Goal: Transaction & Acquisition: Purchase product/service

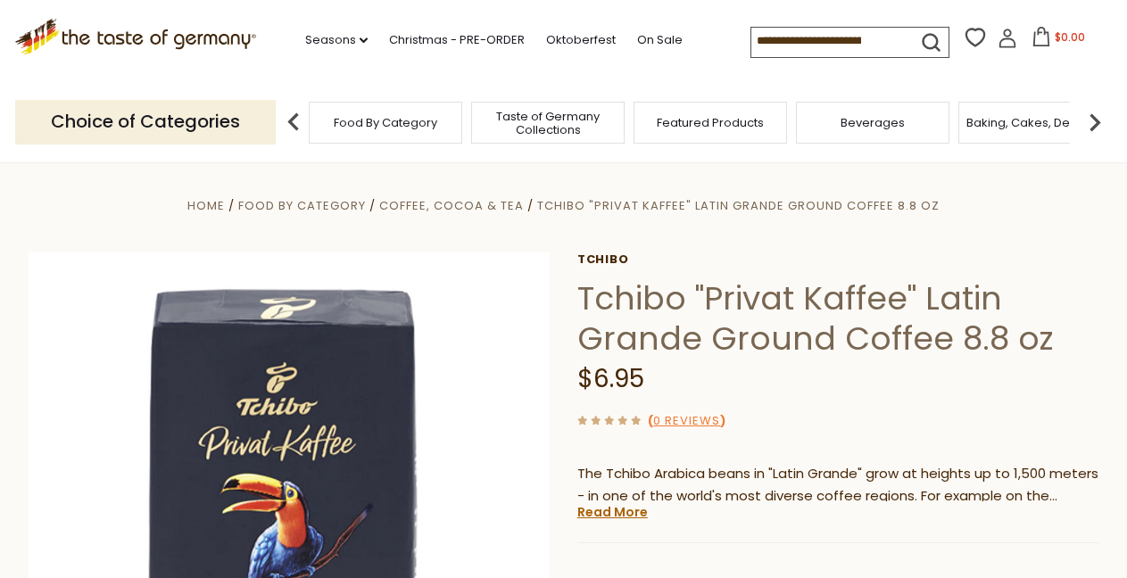
drag, startPoint x: 677, startPoint y: 37, endPoint x: 880, endPoint y: 31, distance: 203.5
click at [880, 31] on input at bounding box center [826, 40] width 151 height 25
click at [880, 37] on input at bounding box center [826, 40] width 151 height 25
drag, startPoint x: 680, startPoint y: 36, endPoint x: 880, endPoint y: 28, distance: 200.9
click at [880, 28] on input at bounding box center [826, 40] width 151 height 25
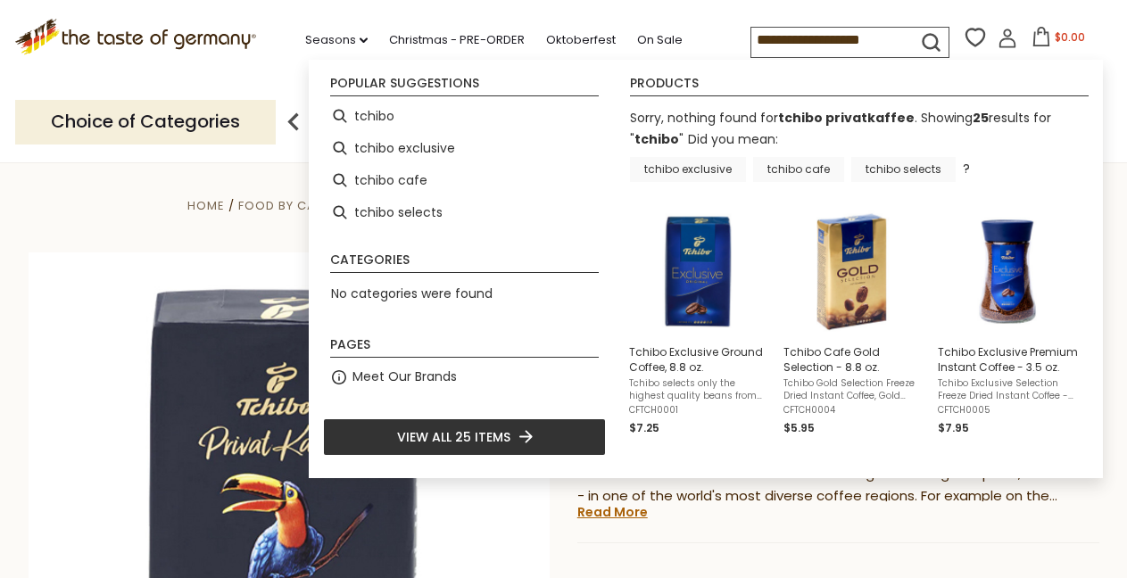
click at [460, 435] on span "View all 25 items" at bounding box center [453, 437] width 113 height 20
type input "******"
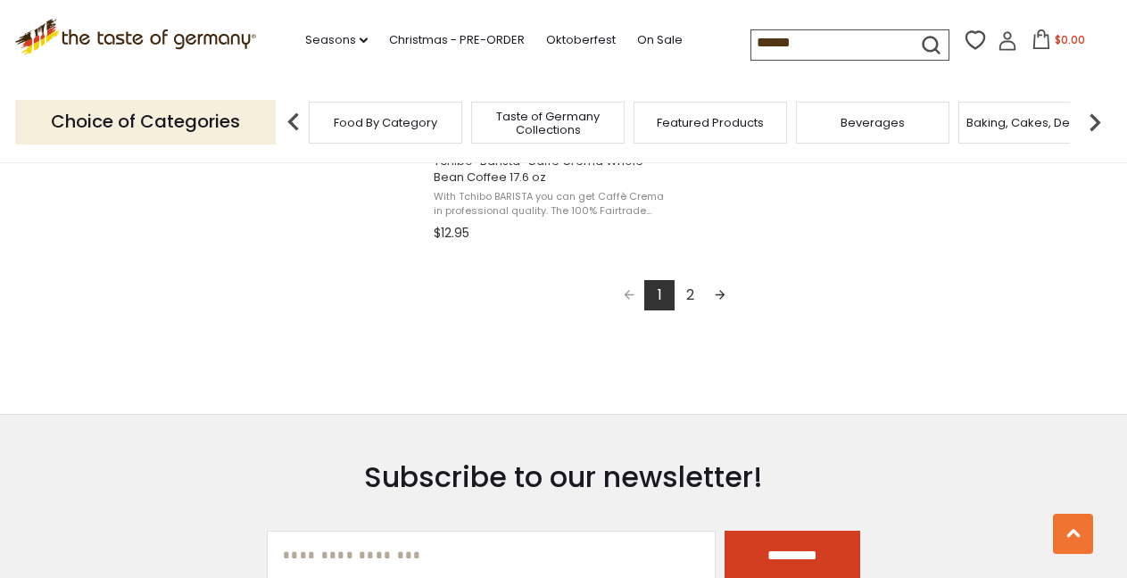
scroll to position [3372, 0]
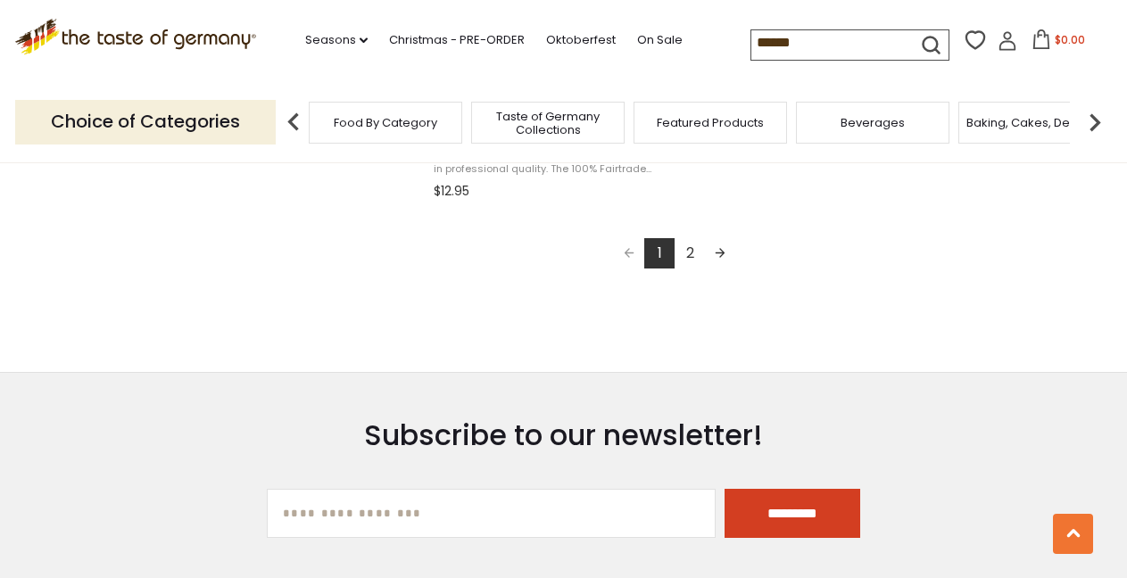
click at [725, 252] on link "Next page" at bounding box center [720, 253] width 30 height 30
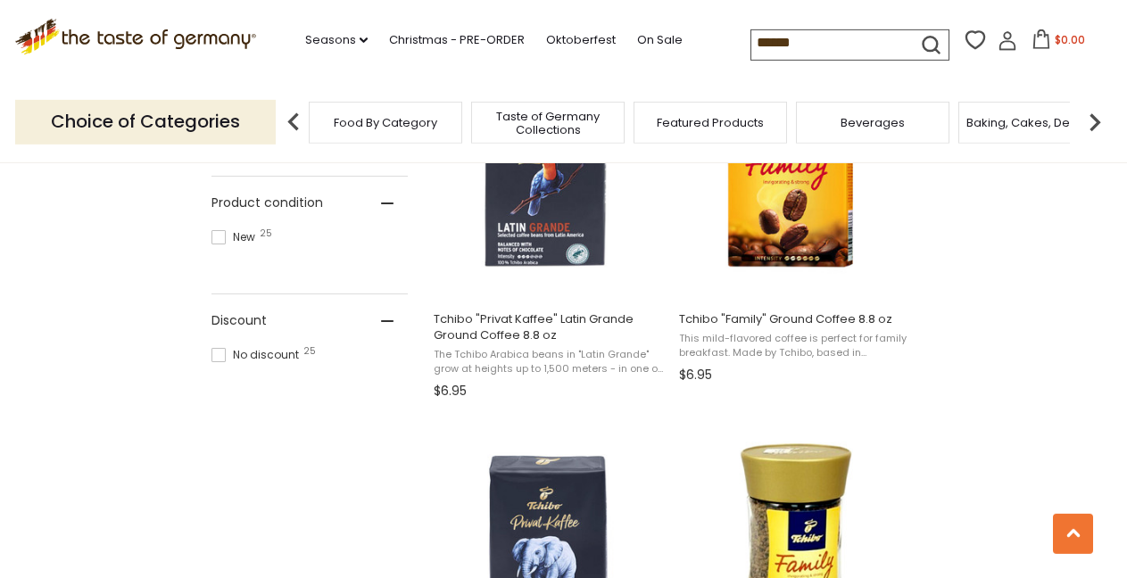
scroll to position [867, 0]
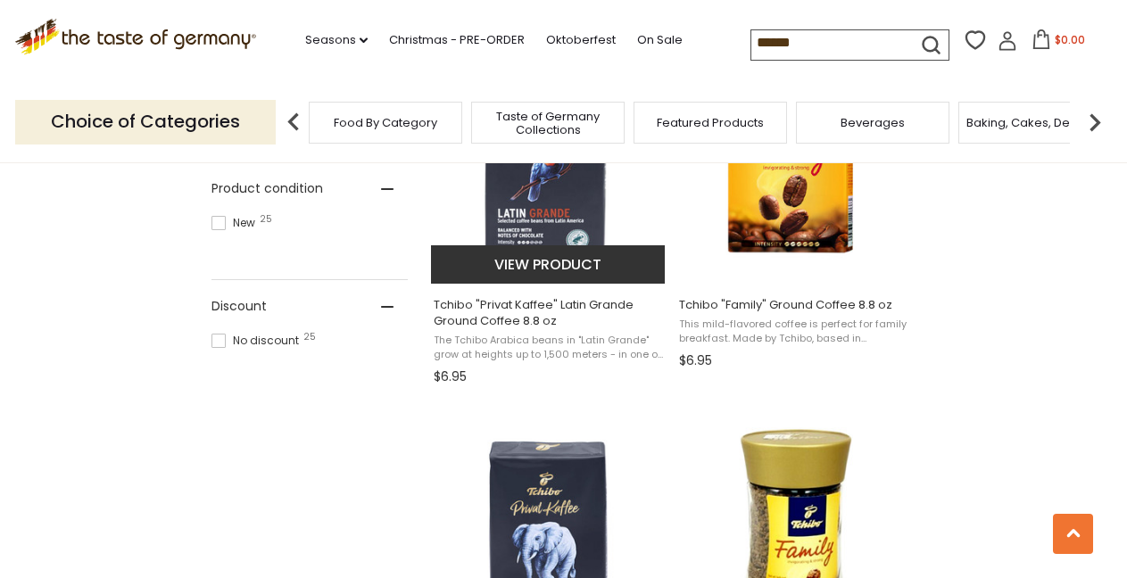
click at [559, 195] on img "Tchibo" at bounding box center [549, 150] width 236 height 236
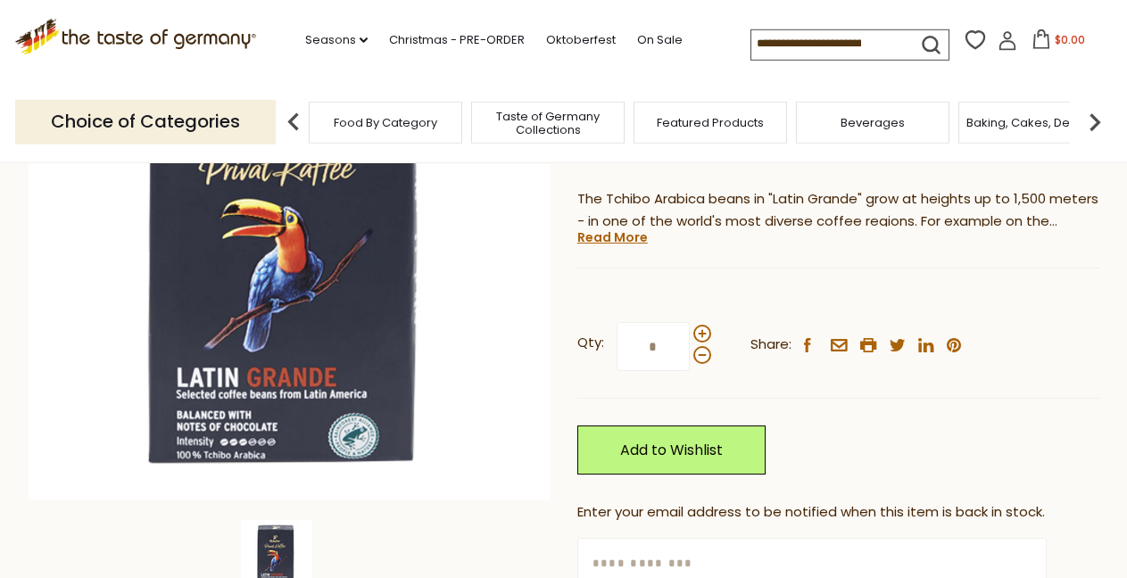
scroll to position [289, 0]
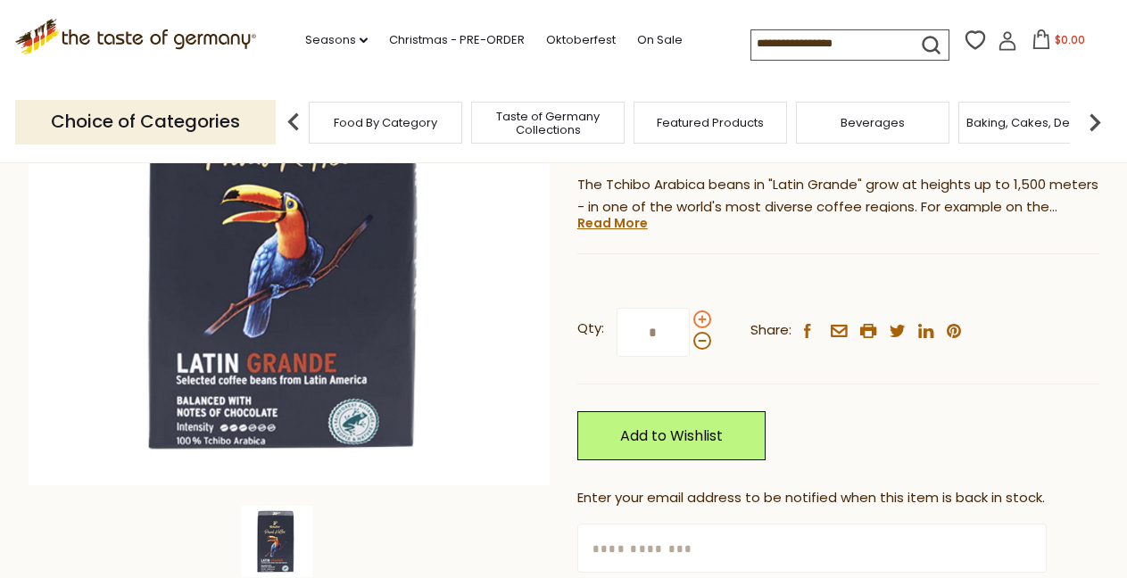
click at [699, 319] on span at bounding box center [702, 319] width 18 height 18
click at [690, 319] on input "*" at bounding box center [652, 332] width 73 height 49
click at [699, 319] on span at bounding box center [702, 319] width 18 height 18
click at [690, 319] on input "*" at bounding box center [652, 332] width 73 height 49
click at [699, 319] on span at bounding box center [702, 319] width 18 height 18
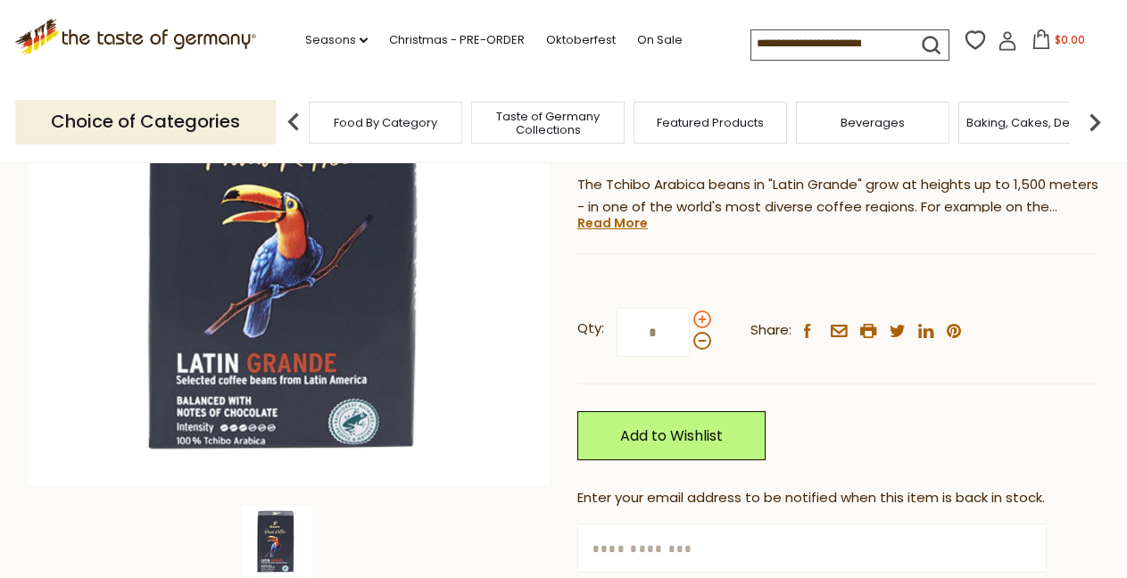
click at [690, 319] on input "*" at bounding box center [652, 332] width 73 height 49
click at [699, 319] on span at bounding box center [702, 319] width 18 height 18
click at [690, 319] on input "*" at bounding box center [652, 332] width 73 height 49
click at [699, 319] on span at bounding box center [702, 319] width 18 height 18
click at [690, 319] on input "*" at bounding box center [652, 332] width 73 height 49
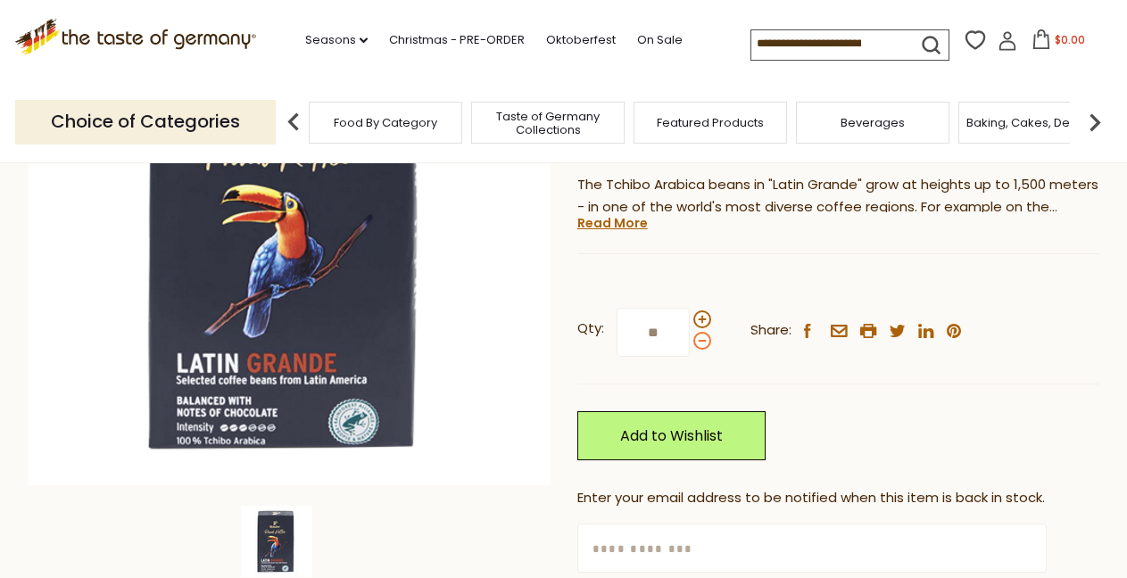
click at [701, 340] on span at bounding box center [702, 341] width 18 height 18
click at [690, 340] on input "**" at bounding box center [652, 332] width 73 height 49
click at [700, 320] on span at bounding box center [702, 319] width 18 height 18
click at [690, 320] on input "*" at bounding box center [652, 332] width 73 height 49
click at [697, 340] on span at bounding box center [702, 341] width 18 height 18
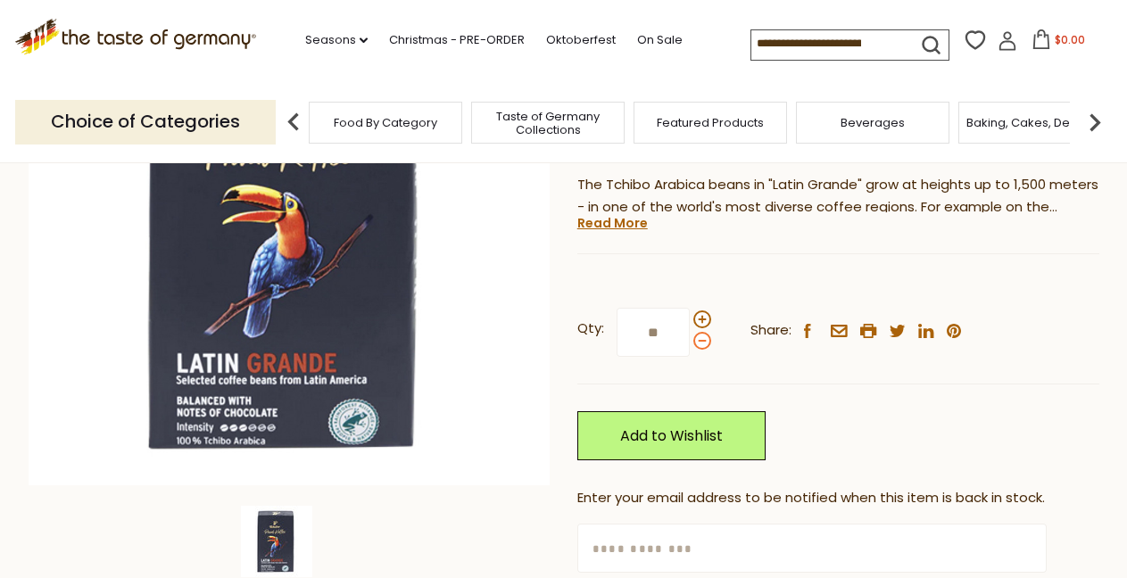
click at [690, 340] on input "**" at bounding box center [652, 332] width 73 height 49
click at [697, 340] on span at bounding box center [702, 341] width 18 height 18
click at [690, 340] on input "*" at bounding box center [652, 332] width 73 height 49
click at [697, 340] on span at bounding box center [702, 341] width 18 height 18
click at [690, 340] on input "*" at bounding box center [652, 332] width 73 height 49
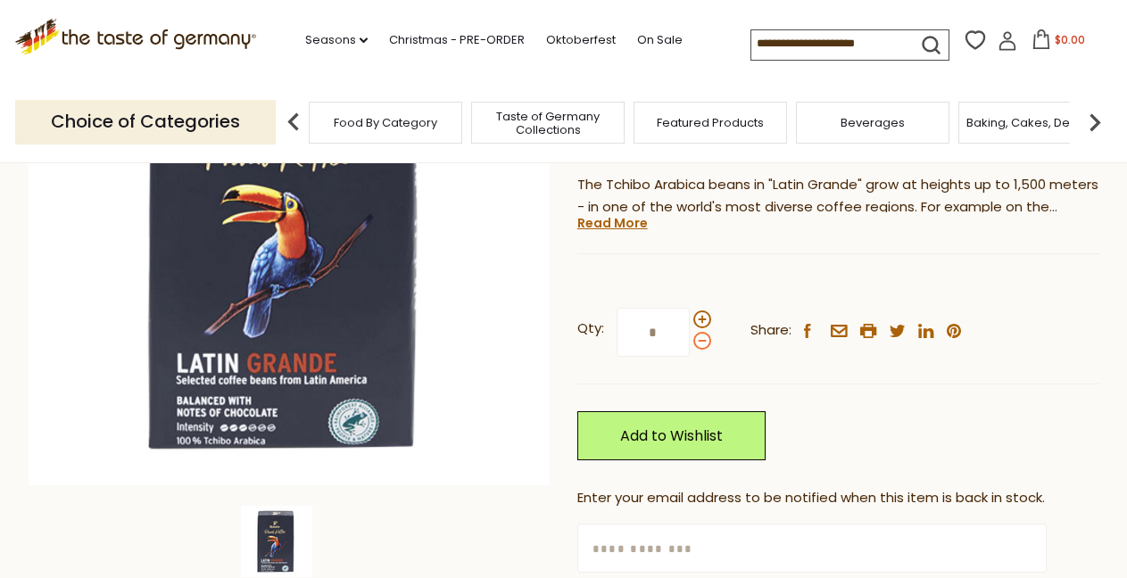
click at [697, 340] on span at bounding box center [702, 341] width 18 height 18
click at [690, 340] on input "*" at bounding box center [652, 332] width 73 height 49
click at [697, 340] on span at bounding box center [702, 341] width 18 height 18
click at [690, 340] on input "*" at bounding box center [652, 332] width 73 height 49
click at [699, 322] on span at bounding box center [702, 319] width 18 height 18
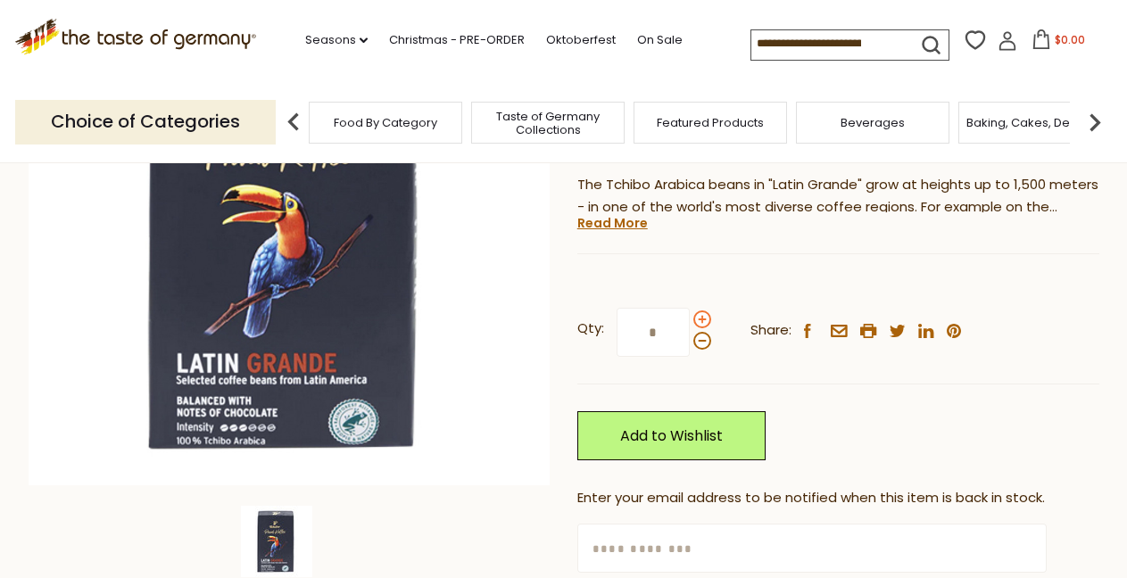
click at [690, 322] on input "*" at bounding box center [652, 332] width 73 height 49
click at [699, 322] on span at bounding box center [702, 319] width 18 height 18
click at [690, 322] on input "*" at bounding box center [652, 332] width 73 height 49
click at [698, 319] on span at bounding box center [702, 319] width 18 height 18
click at [690, 319] on input "*" at bounding box center [652, 332] width 73 height 49
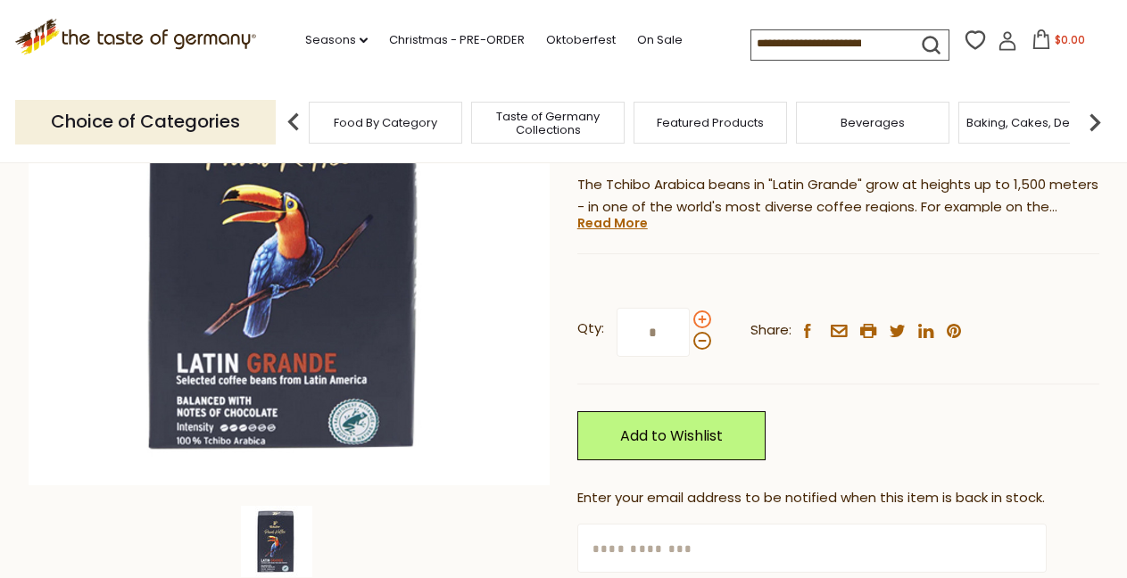
click at [697, 317] on span at bounding box center [702, 319] width 18 height 18
click at [690, 317] on input "*" at bounding box center [652, 332] width 73 height 49
click at [699, 320] on span at bounding box center [702, 319] width 18 height 18
click at [690, 320] on input "*" at bounding box center [652, 332] width 73 height 49
type input "**"
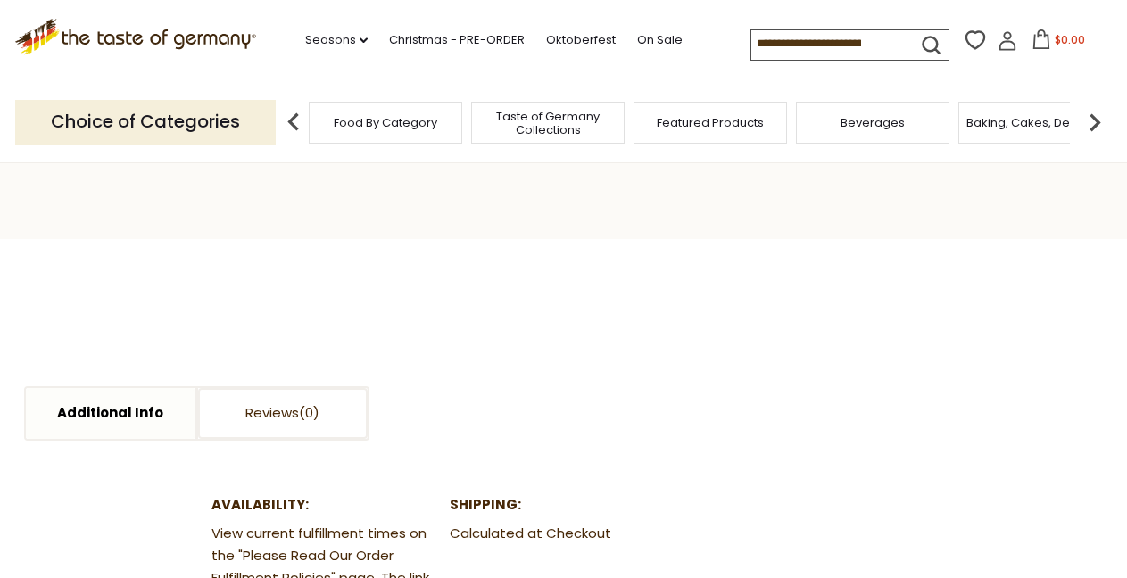
scroll to position [0, 0]
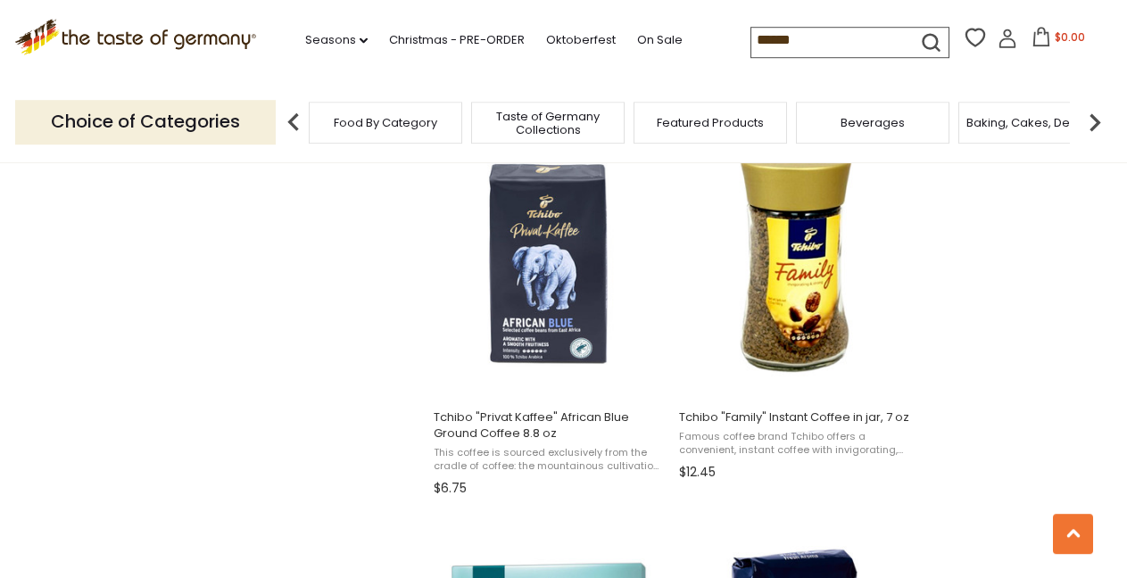
scroll to position [1156, 0]
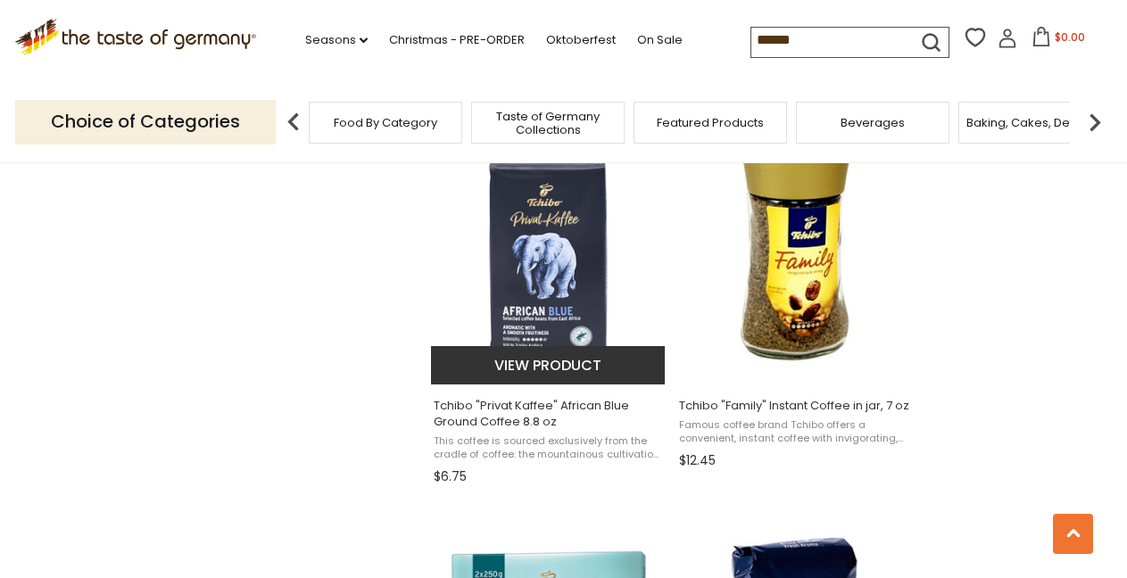
click at [537, 299] on img "Tchibo" at bounding box center [549, 250] width 236 height 236
